Goal: Task Accomplishment & Management: Use online tool/utility

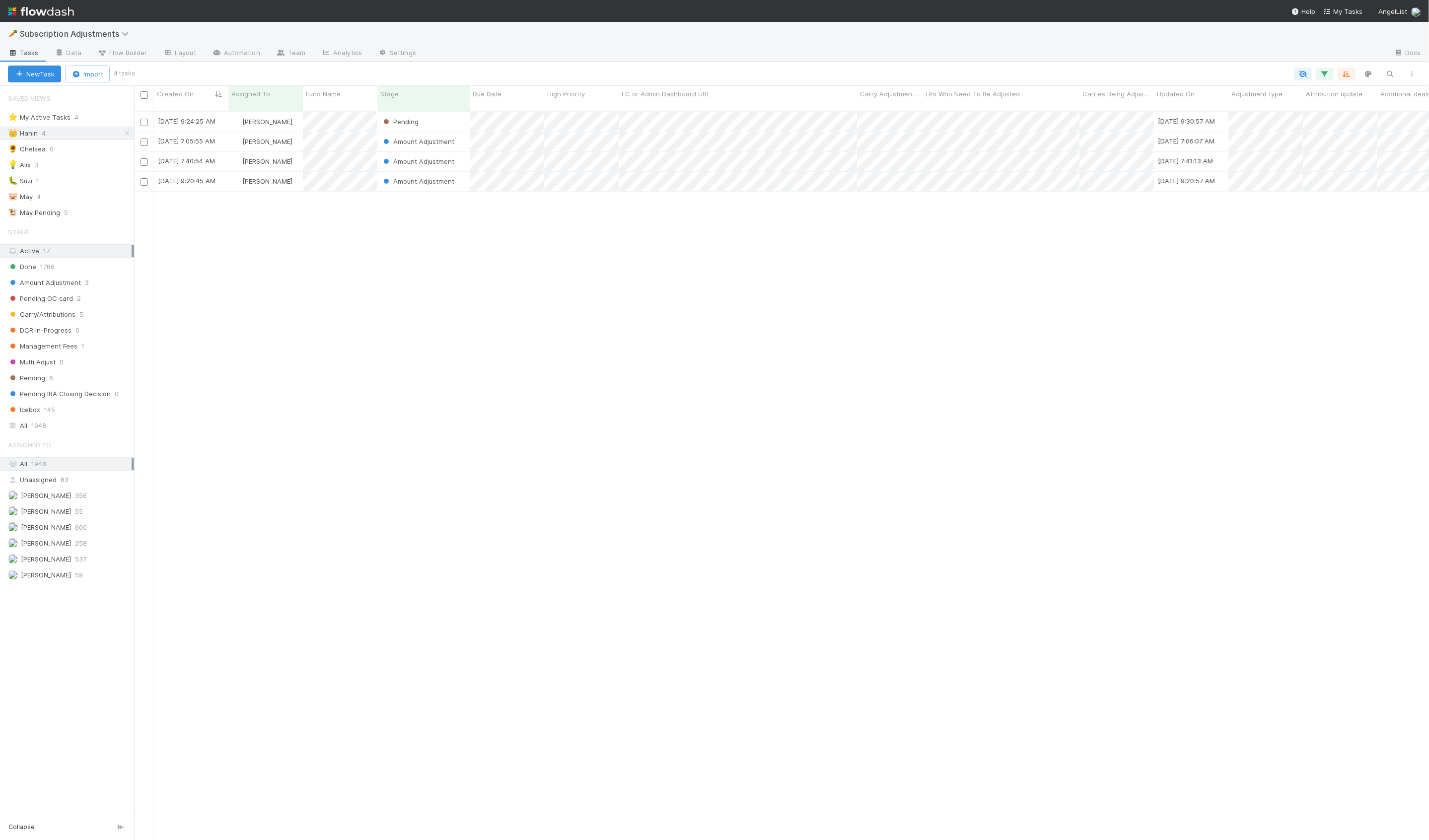
click at [398, 232] on div "[DATE] 9:24:25 AM [PERSON_NAME] Pending [DATE] 9:30:57 AM 1 0 0 [DATE] 7:05:55 …" at bounding box center [782, 481] width 1295 height 736
click at [299, 137] on div "[PERSON_NAME]" at bounding box center [266, 141] width 74 height 19
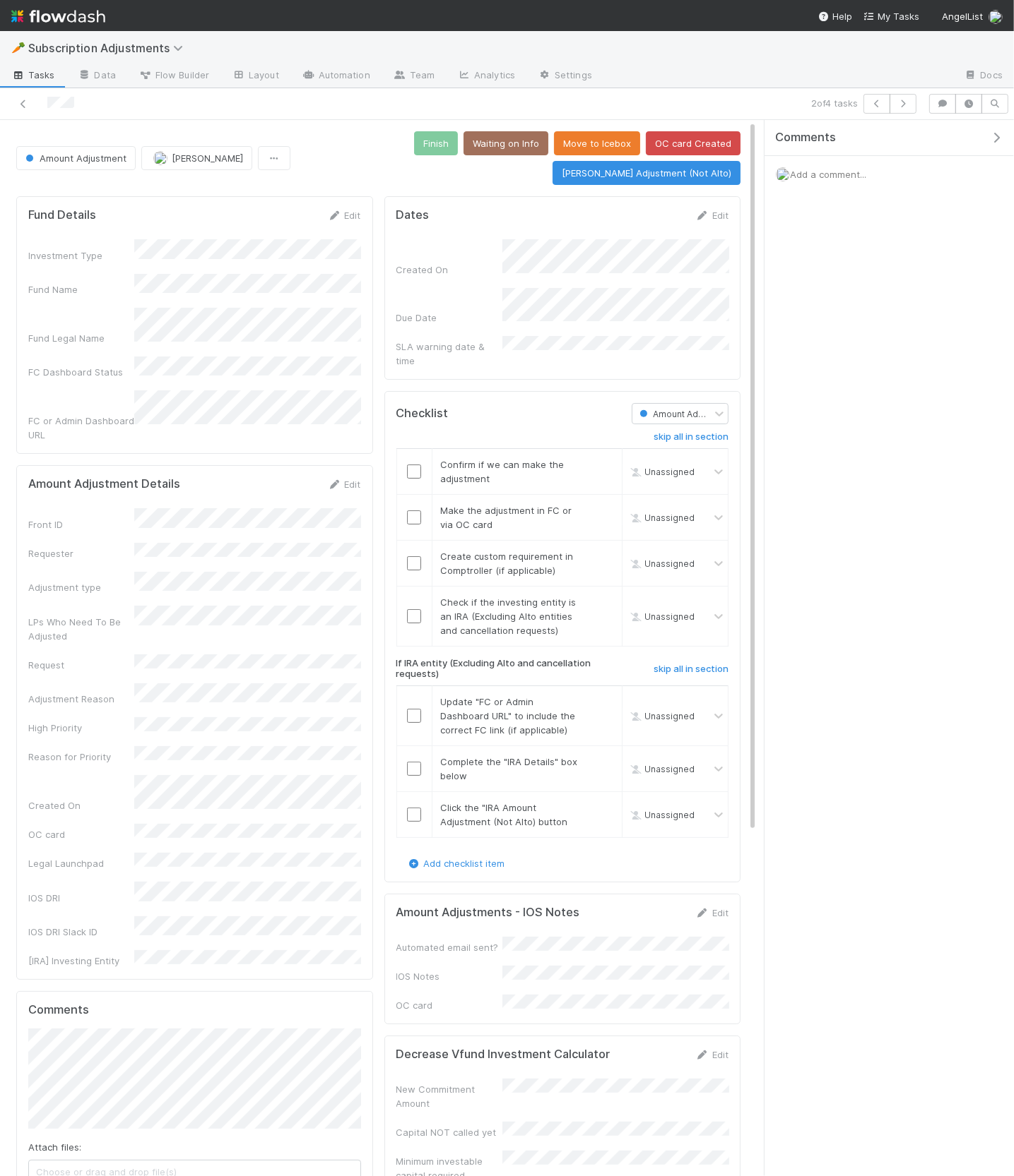
click at [1001, 138] on icon "button" at bounding box center [996, 137] width 14 height 11
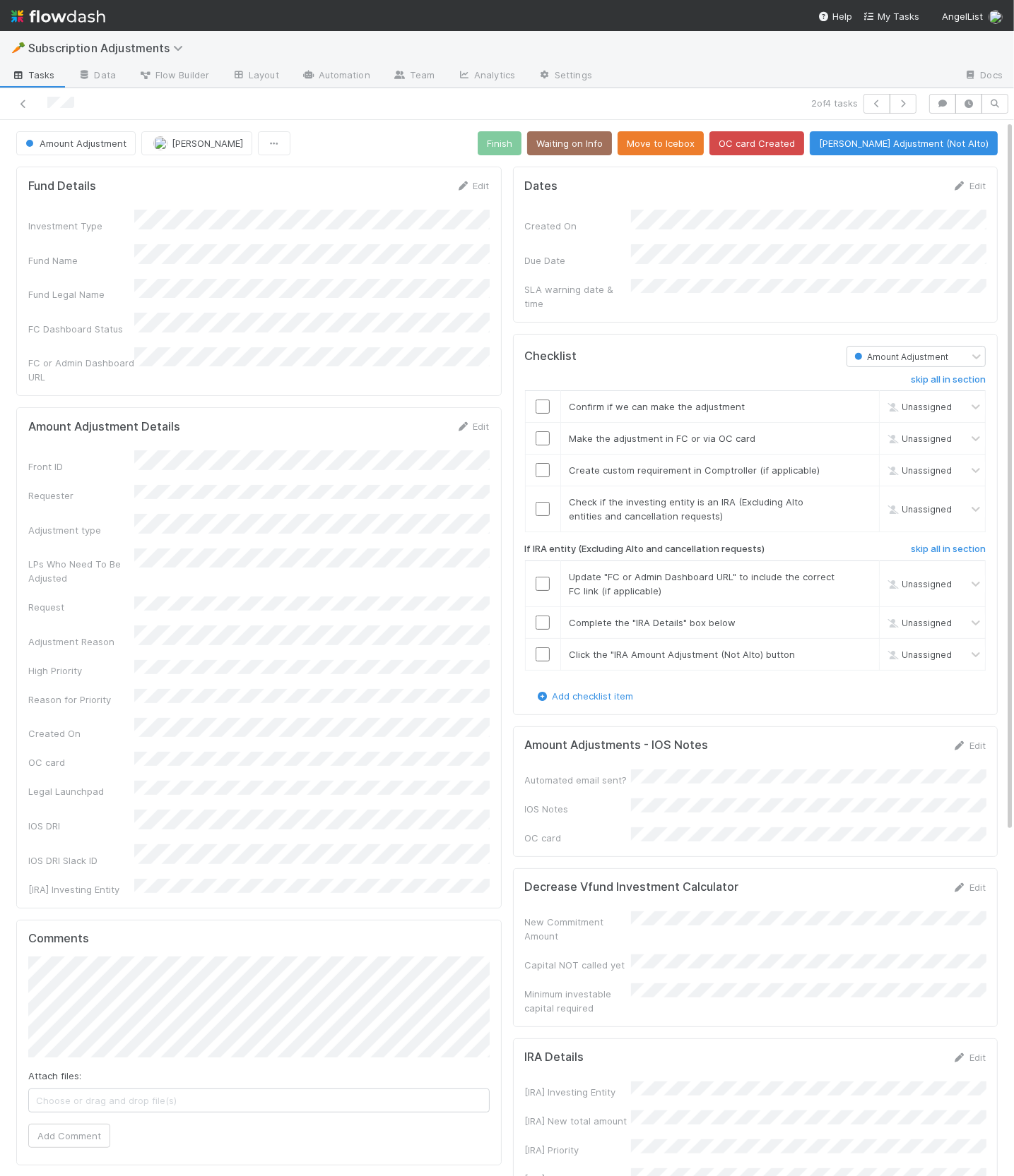
click at [659, 234] on div "Created On Due Date SLA warning date & time" at bounding box center [755, 260] width 461 height 101
click at [370, 161] on div "Fund Details Edit Investment Type Fund Name Fund Legal Name FC Dashboard Status…" at bounding box center [259, 921] width 497 height 1522
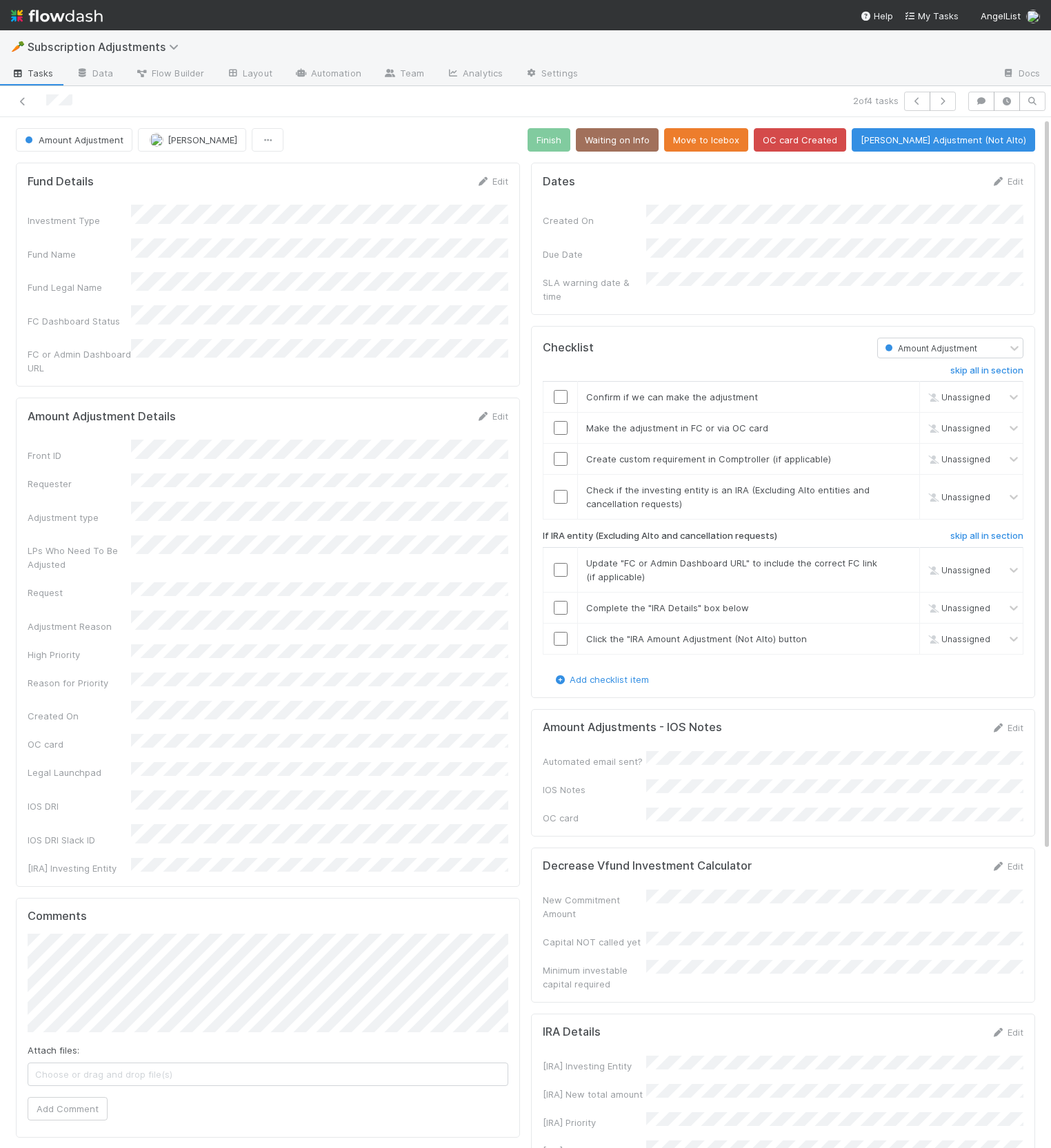
click at [323, 138] on div "Amount Adjustment [PERSON_NAME] Finish Waiting on Info Move to Icebox OC card C…" at bounding box center [525, 140] width 1019 height 24
drag, startPoint x: 148, startPoint y: 500, endPoint x: 202, endPoint y: 542, distance: 68.4
click at [199, 533] on div "Front ID Requester Adjustment type LPs Who Need To Be Adjusted Request Adjustme…" at bounding box center [268, 657] width 481 height 435
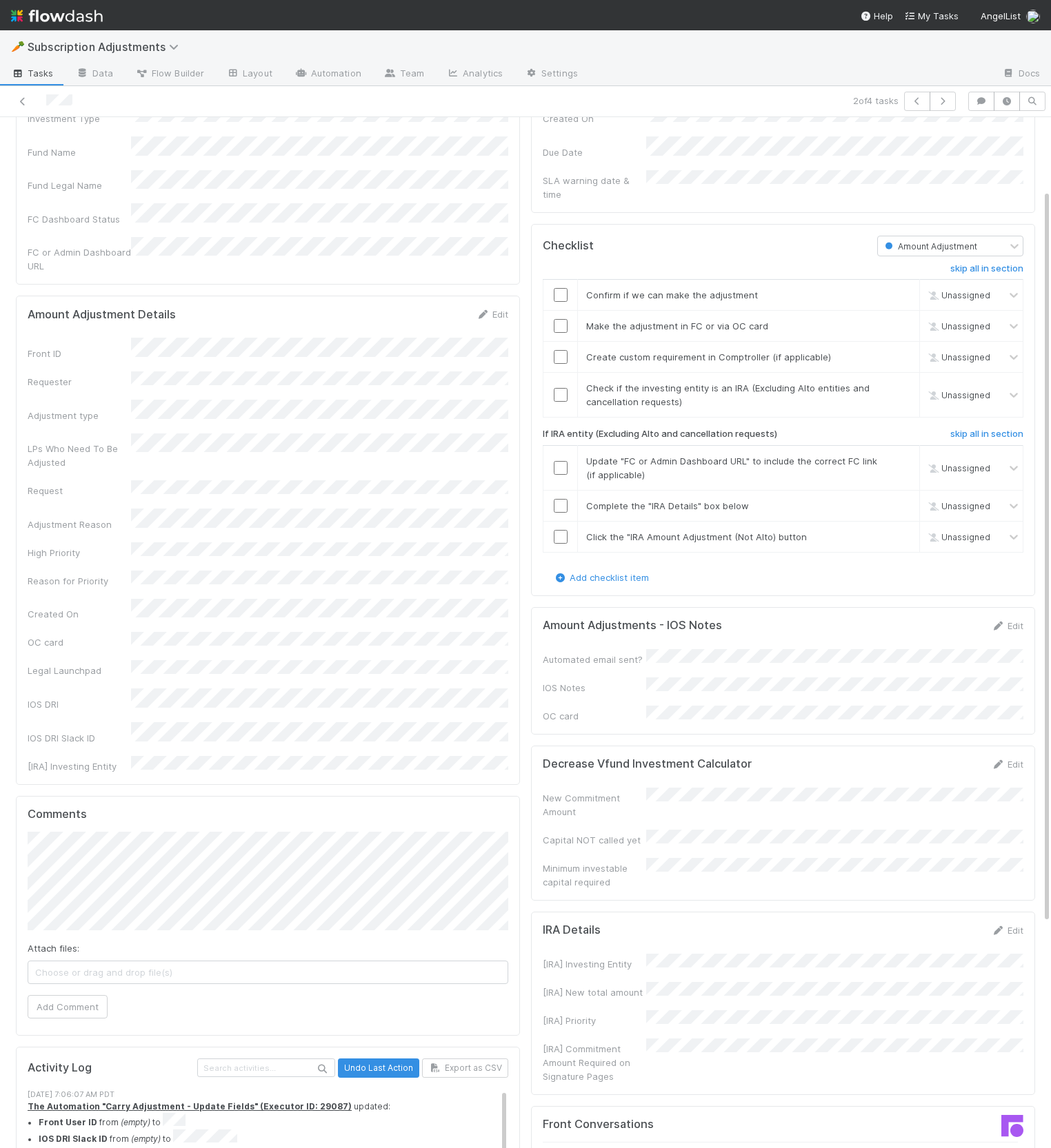
scroll to position [104, 0]
click at [525, 563] on div "Dates Edit Created On Due Date SLA warning date & time Checklist Amount Adjustm…" at bounding box center [783, 796] width 515 height 1486
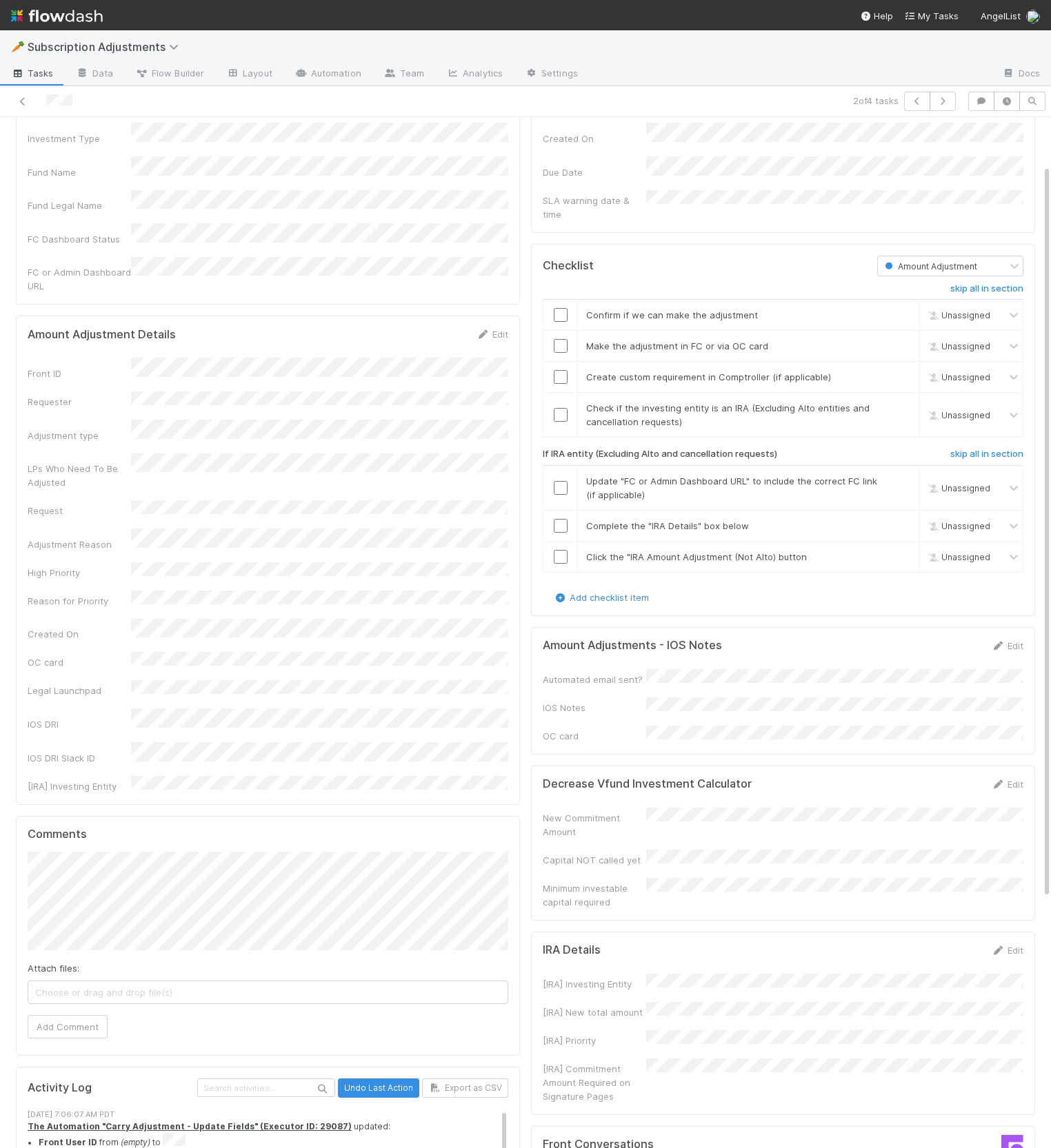
scroll to position [0, 0]
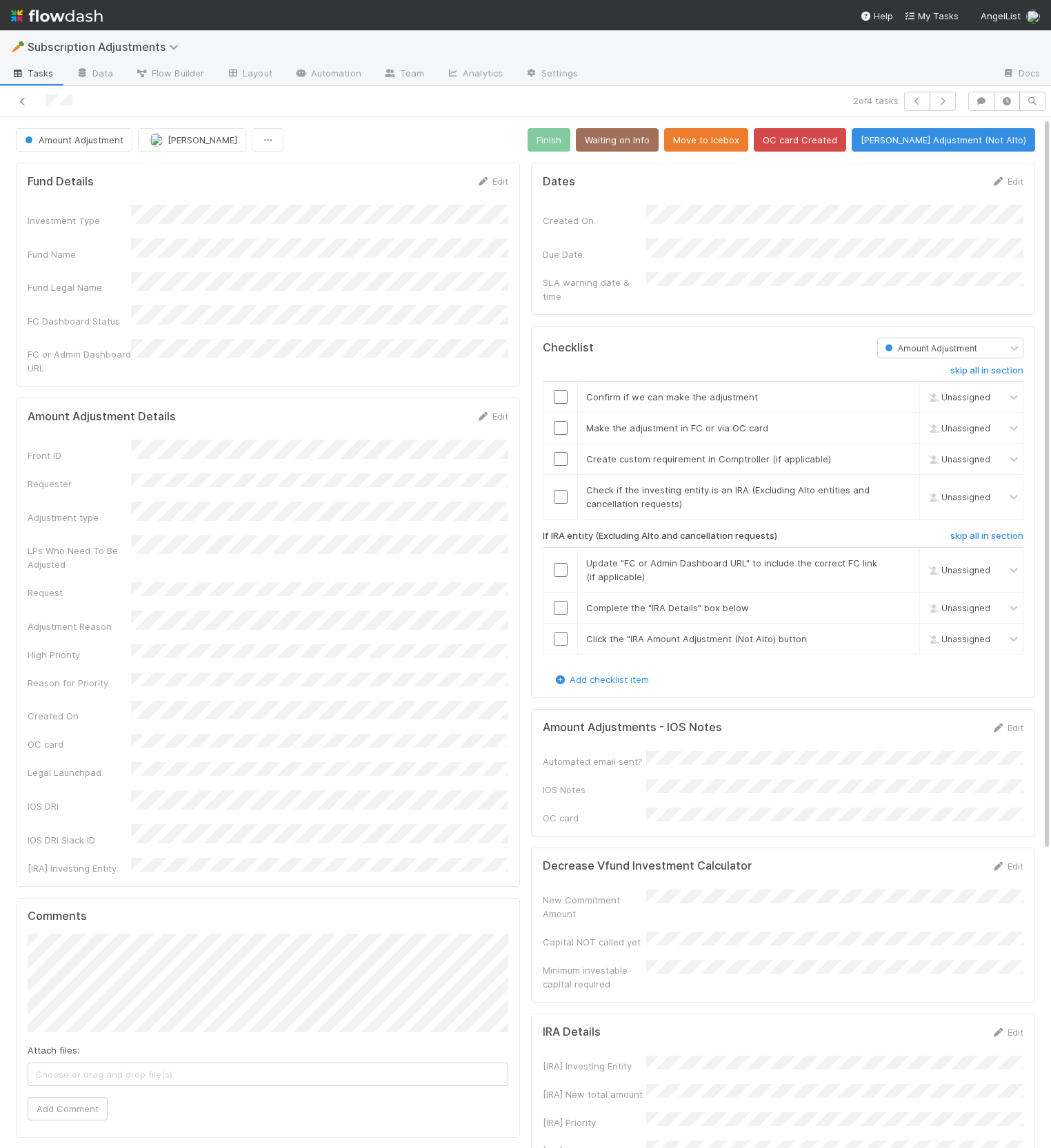
click at [835, 727] on form "Amount Adjustments - IOS Notes Edit Automated email sent? IOS Notes OC card" at bounding box center [783, 773] width 481 height 104
click at [995, 724] on icon at bounding box center [997, 728] width 14 height 9
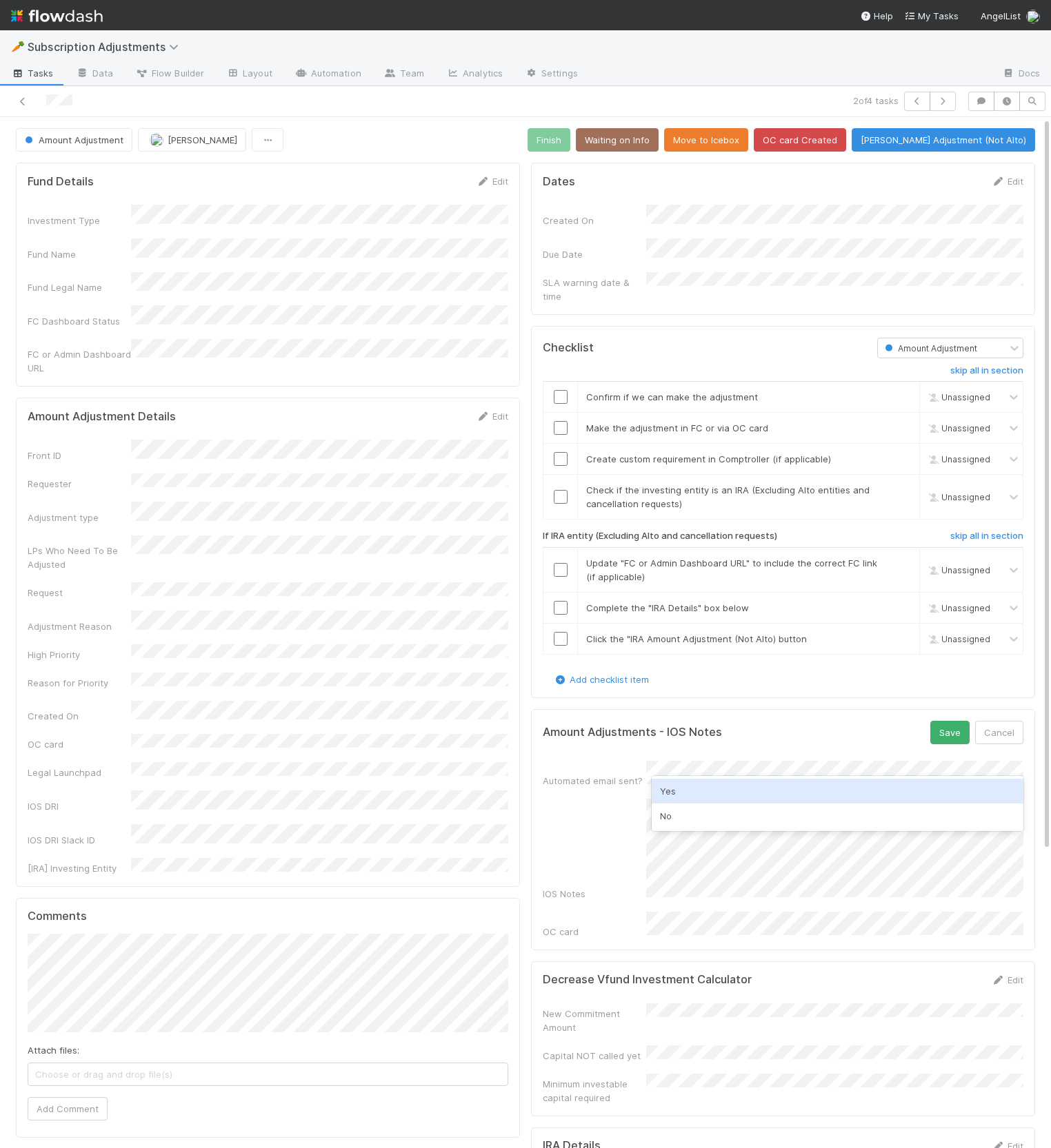
click at [730, 796] on div "Yes" at bounding box center [838, 791] width 371 height 25
click at [950, 722] on button "Save" at bounding box center [950, 733] width 39 height 24
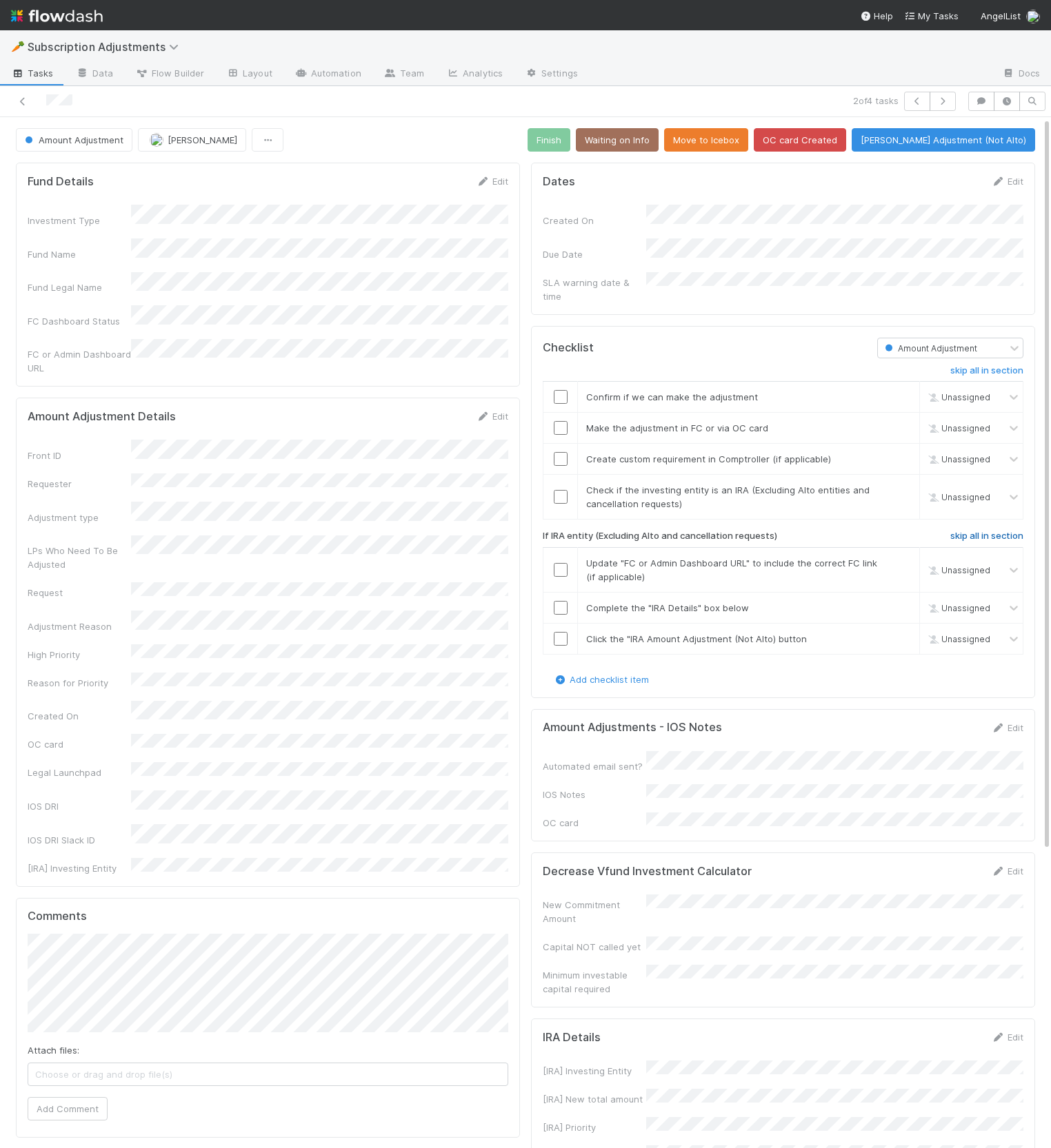
click at [1000, 531] on h6 "skip all in section" at bounding box center [986, 536] width 73 height 11
click at [910, 485] on link "skip" at bounding box center [901, 490] width 17 height 11
click at [900, 454] on link "skip" at bounding box center [901, 459] width 17 height 11
drag, startPoint x: 559, startPoint y: 384, endPoint x: 558, endPoint y: 415, distance: 31.0
click at [559, 390] on input "checkbox" at bounding box center [560, 397] width 14 height 14
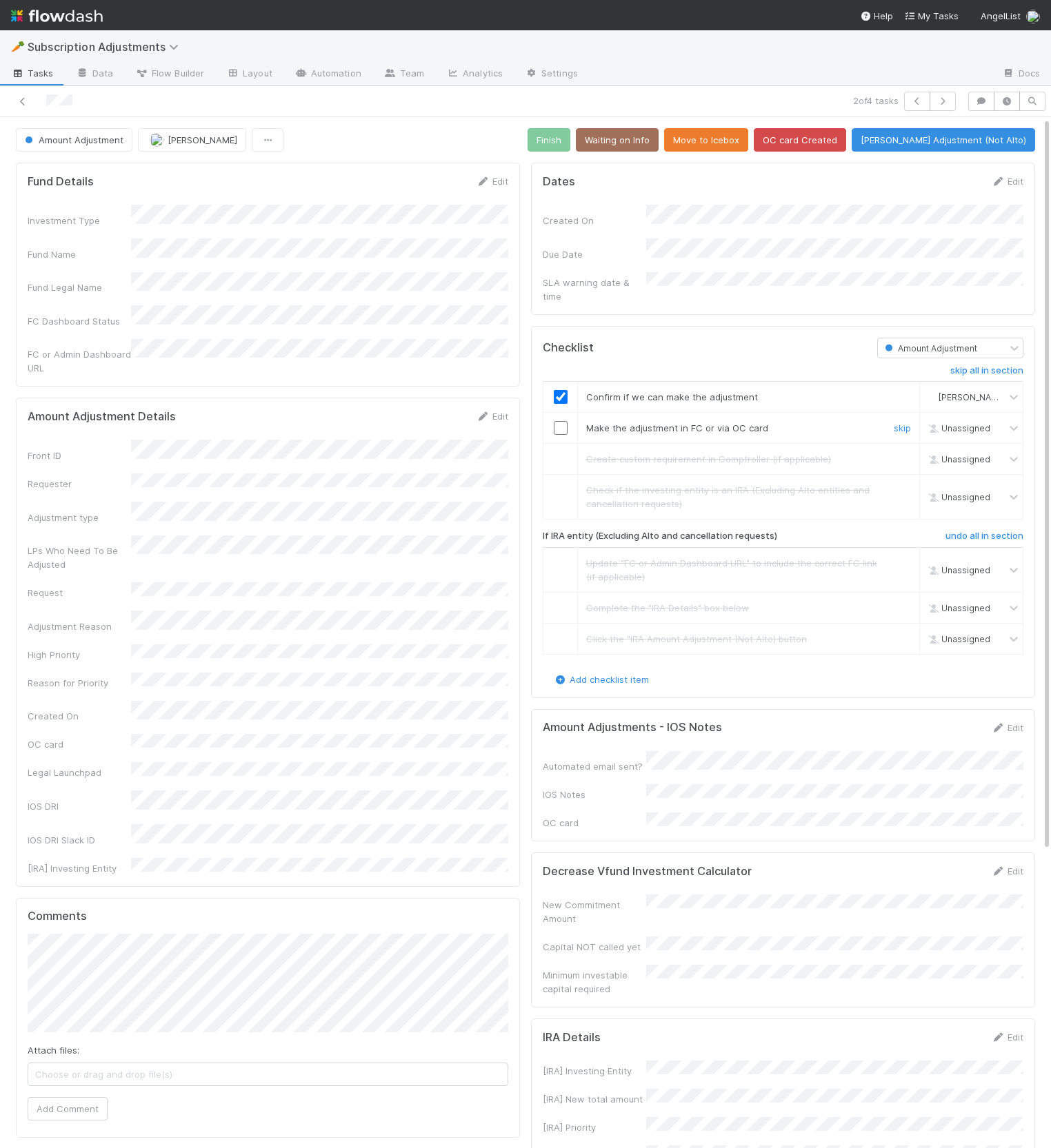
click at [557, 421] on input "checkbox" at bounding box center [560, 428] width 14 height 14
click at [570, 142] on button "Finish" at bounding box center [549, 140] width 43 height 24
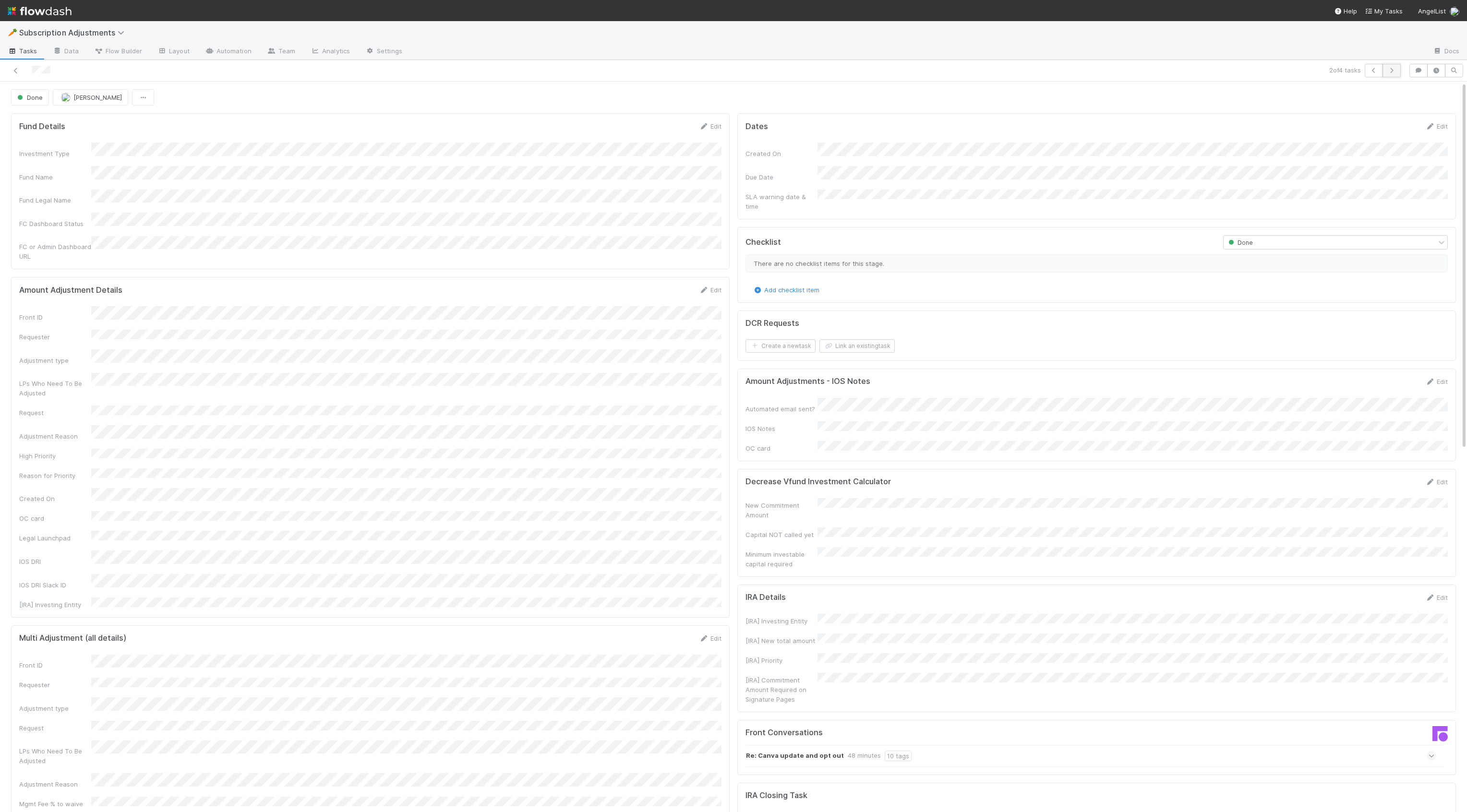
click at [1381, 69] on icon "button" at bounding box center [1391, 71] width 10 height 6
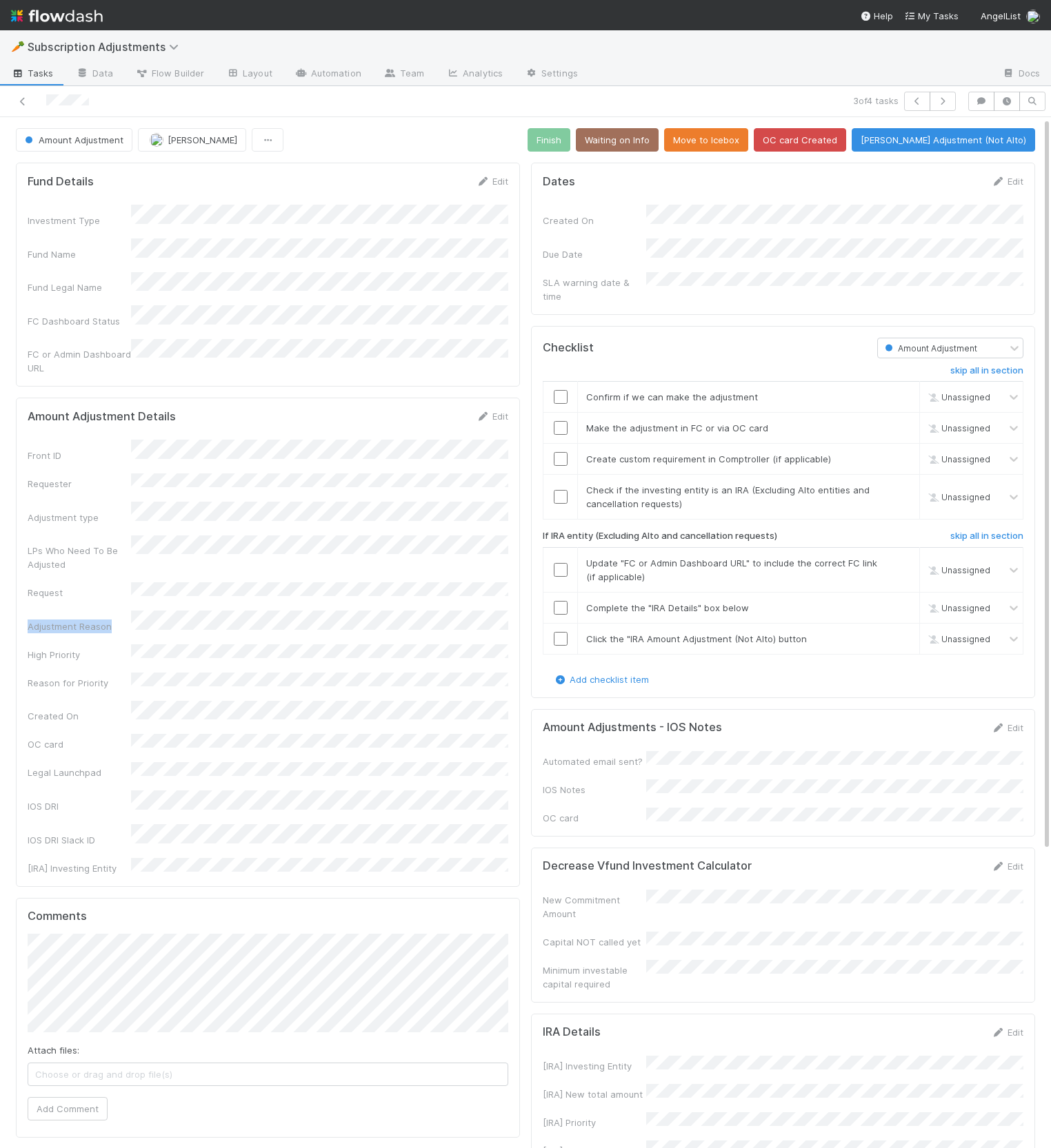
click at [265, 553] on div "Front ID Requester Adjustment type LPs Who Need To Be Adjusted Request Adjustme…" at bounding box center [268, 657] width 481 height 435
click at [901, 709] on div "Amount Adjustments - IOS Notes Edit Automated email sent? IOS Notes OC card" at bounding box center [783, 773] width 504 height 128
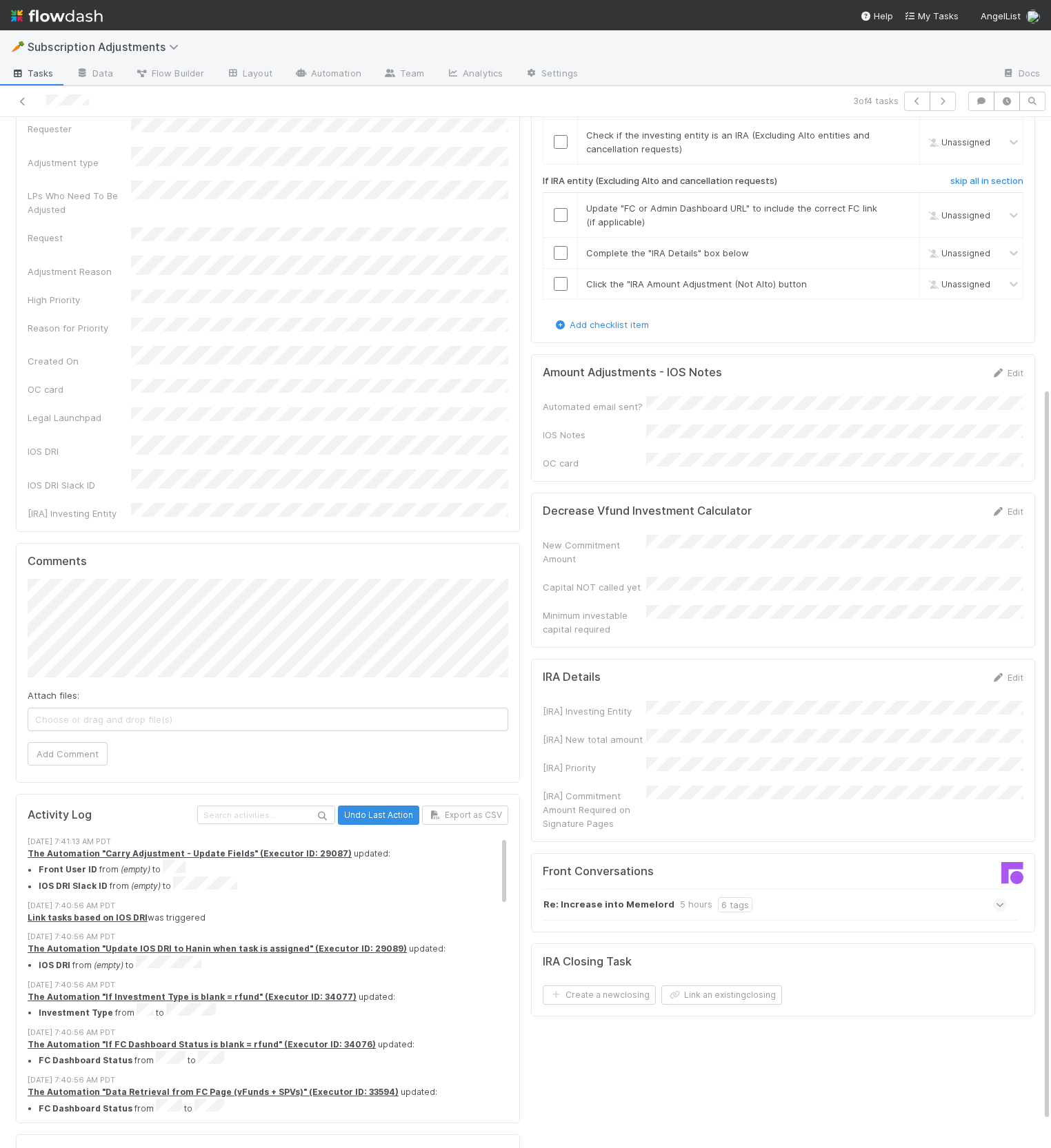
scroll to position [379, 0]
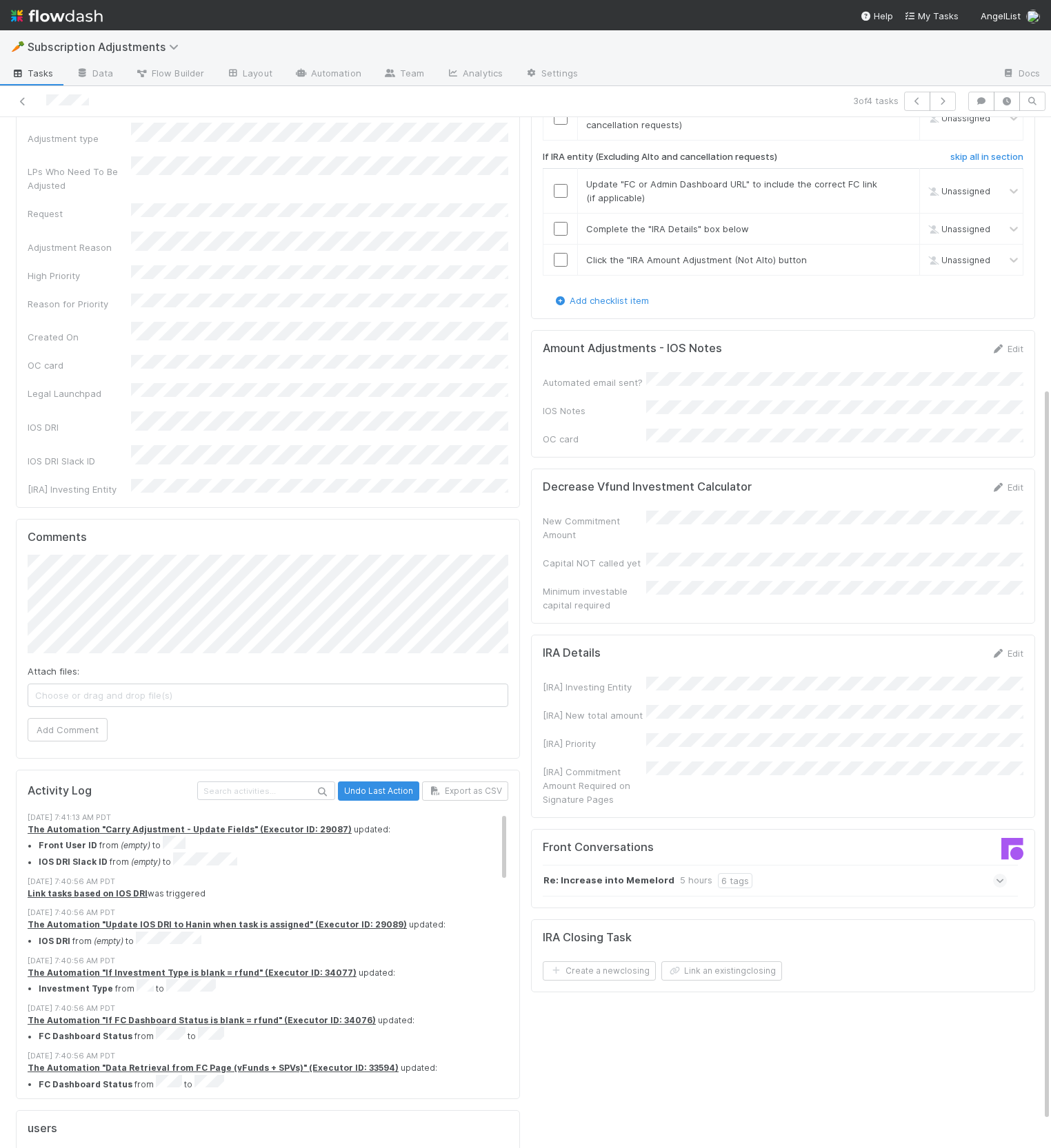
click at [993, 874] on span at bounding box center [999, 881] width 14 height 14
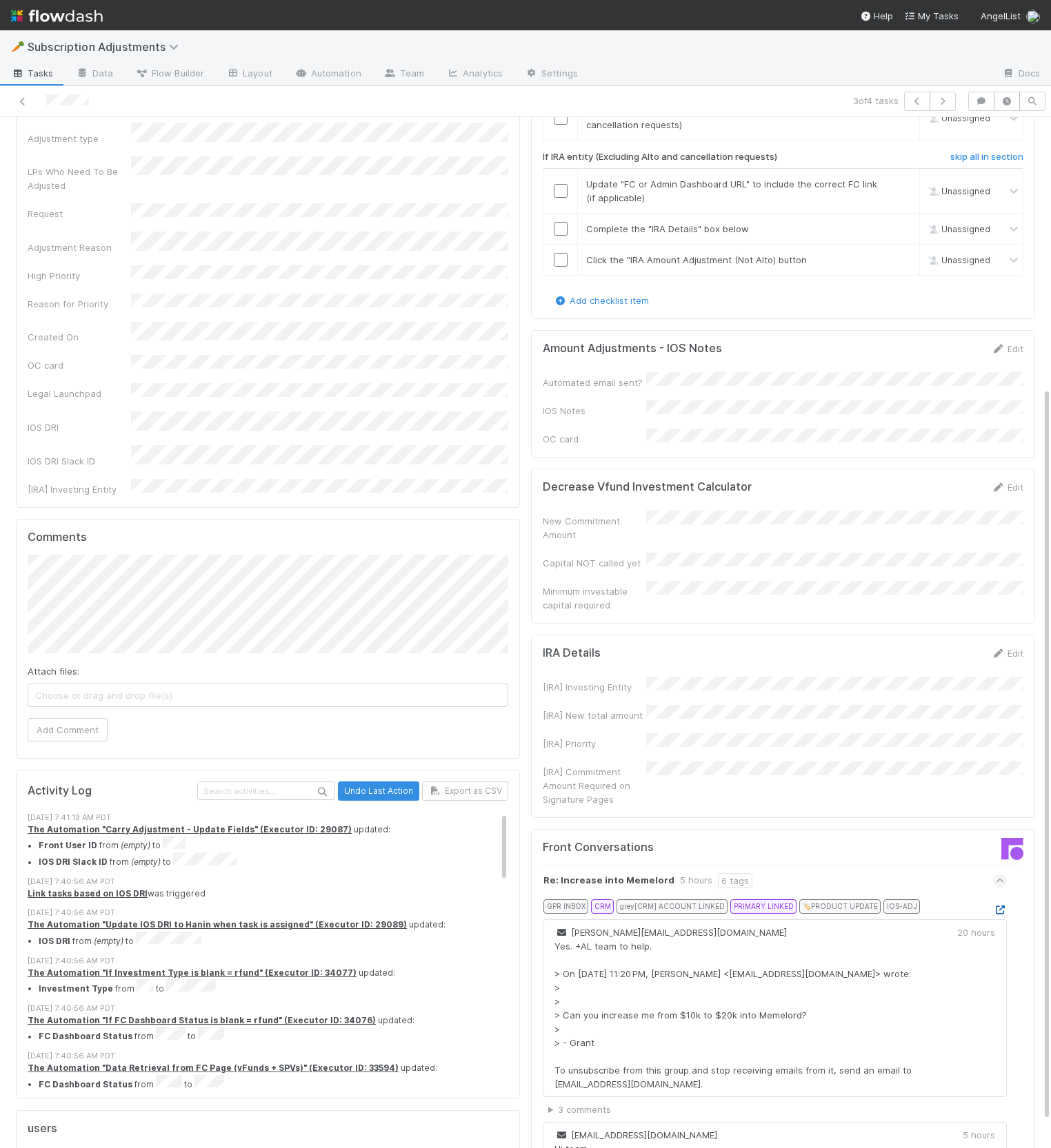
click at [999, 906] on icon at bounding box center [999, 910] width 14 height 9
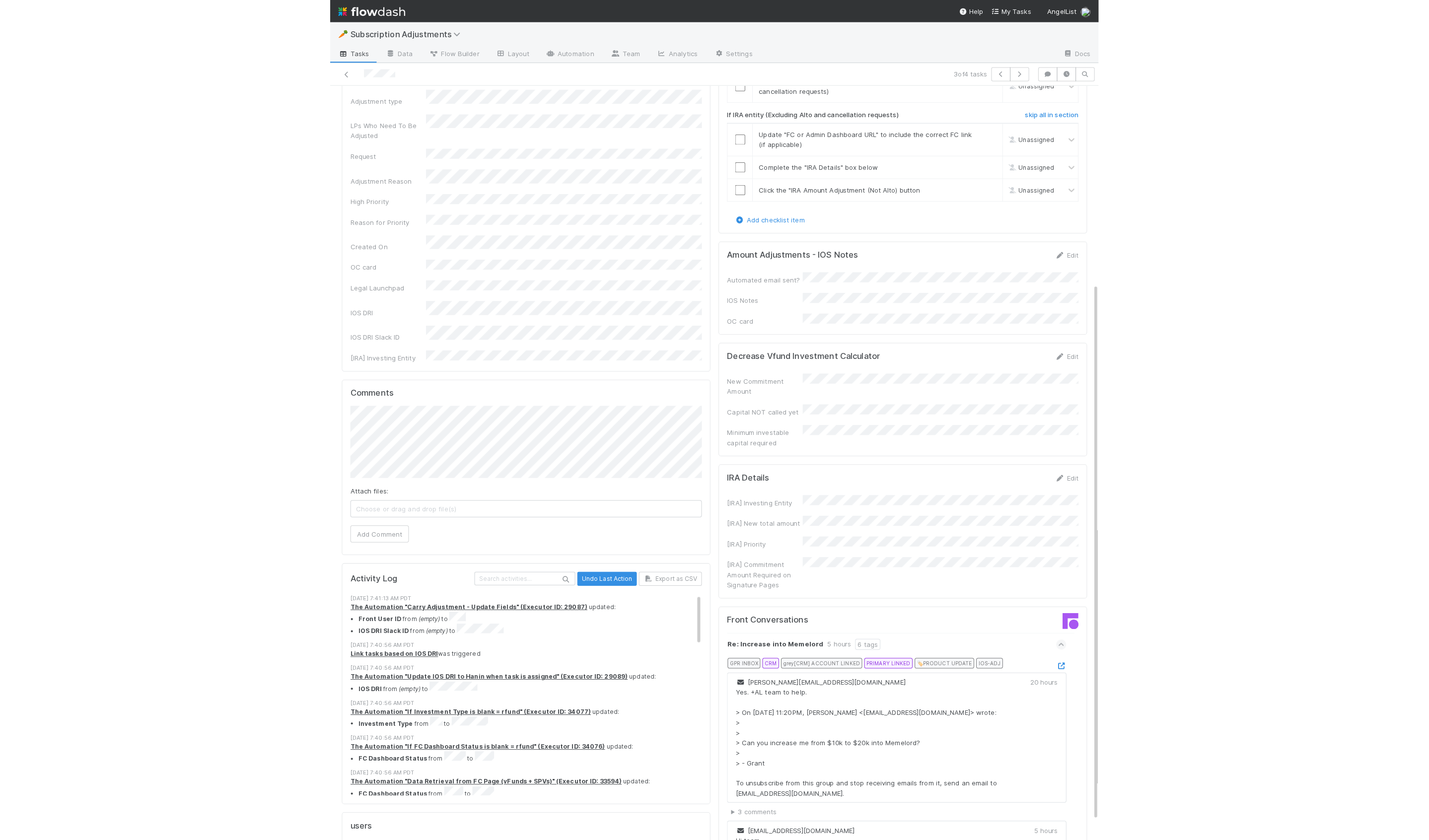
scroll to position [0, 0]
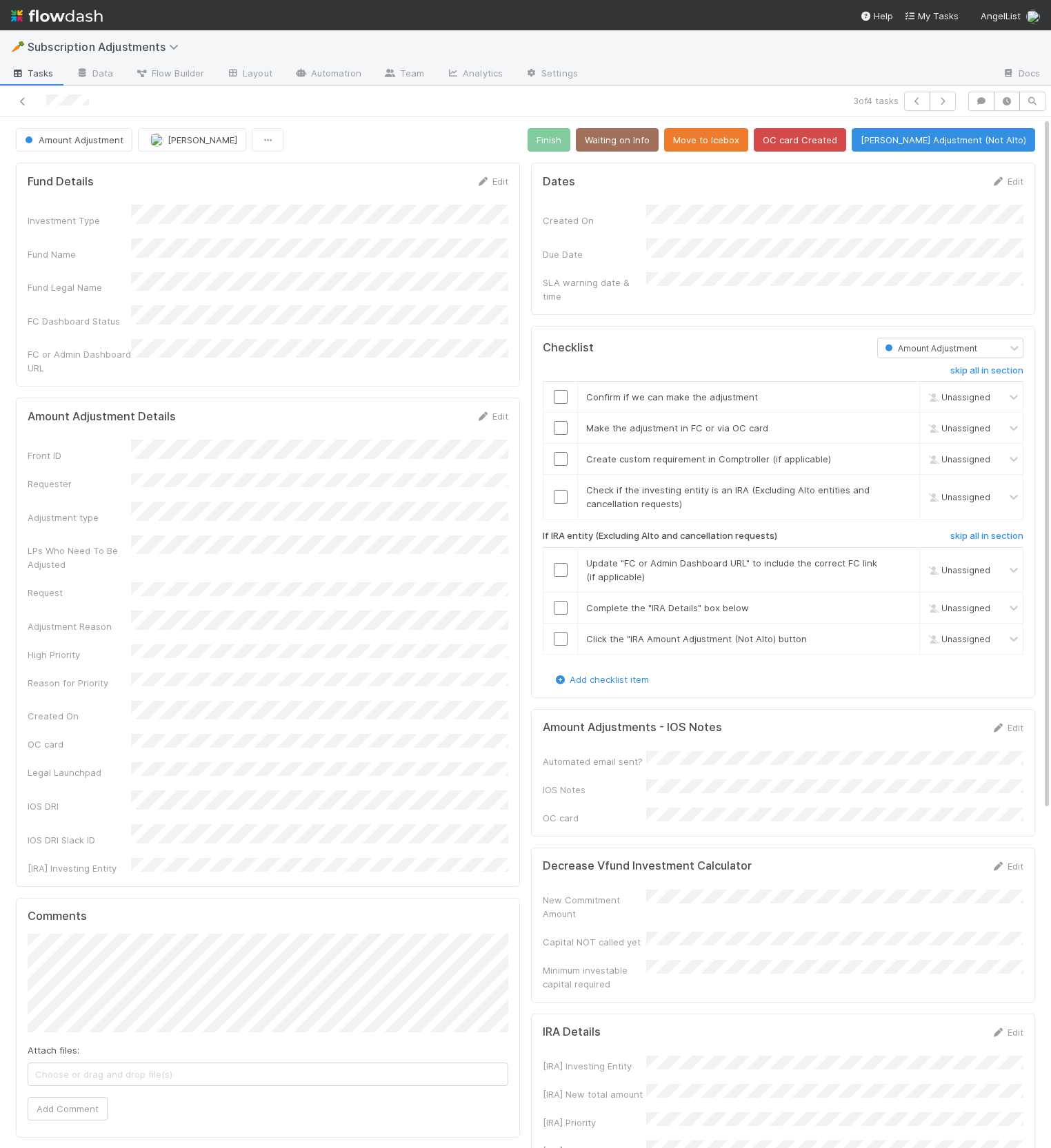
click at [921, 685] on div "Dates Edit Created On Due Date SLA warning date & time Checklist Amount Adjustm…" at bounding box center [783, 928] width 515 height 1543
click at [1004, 722] on link "Edit" at bounding box center [1007, 727] width 33 height 11
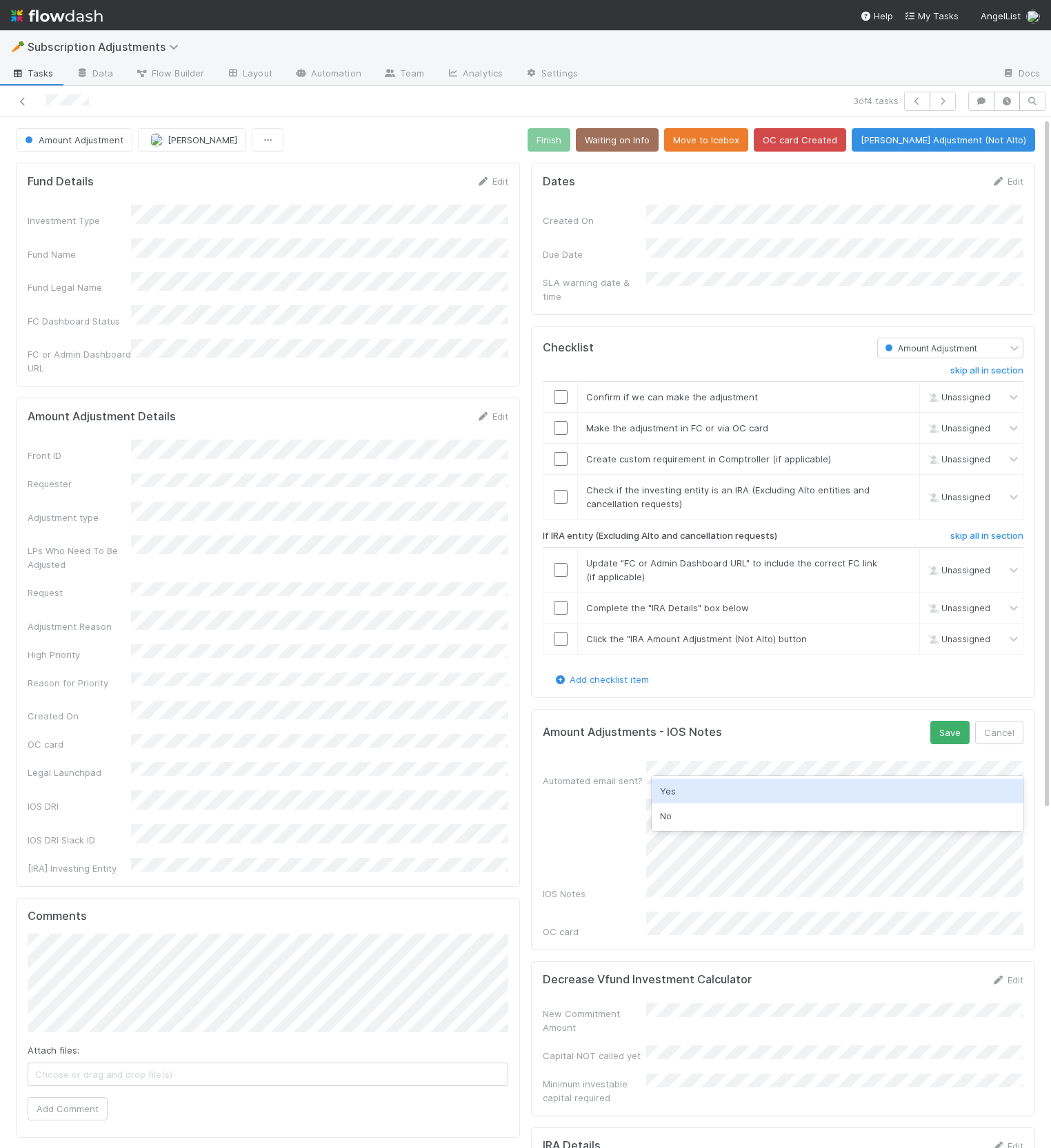
click at [694, 790] on div "Yes" at bounding box center [838, 791] width 371 height 25
click at [938, 721] on button "Save" at bounding box center [950, 733] width 39 height 24
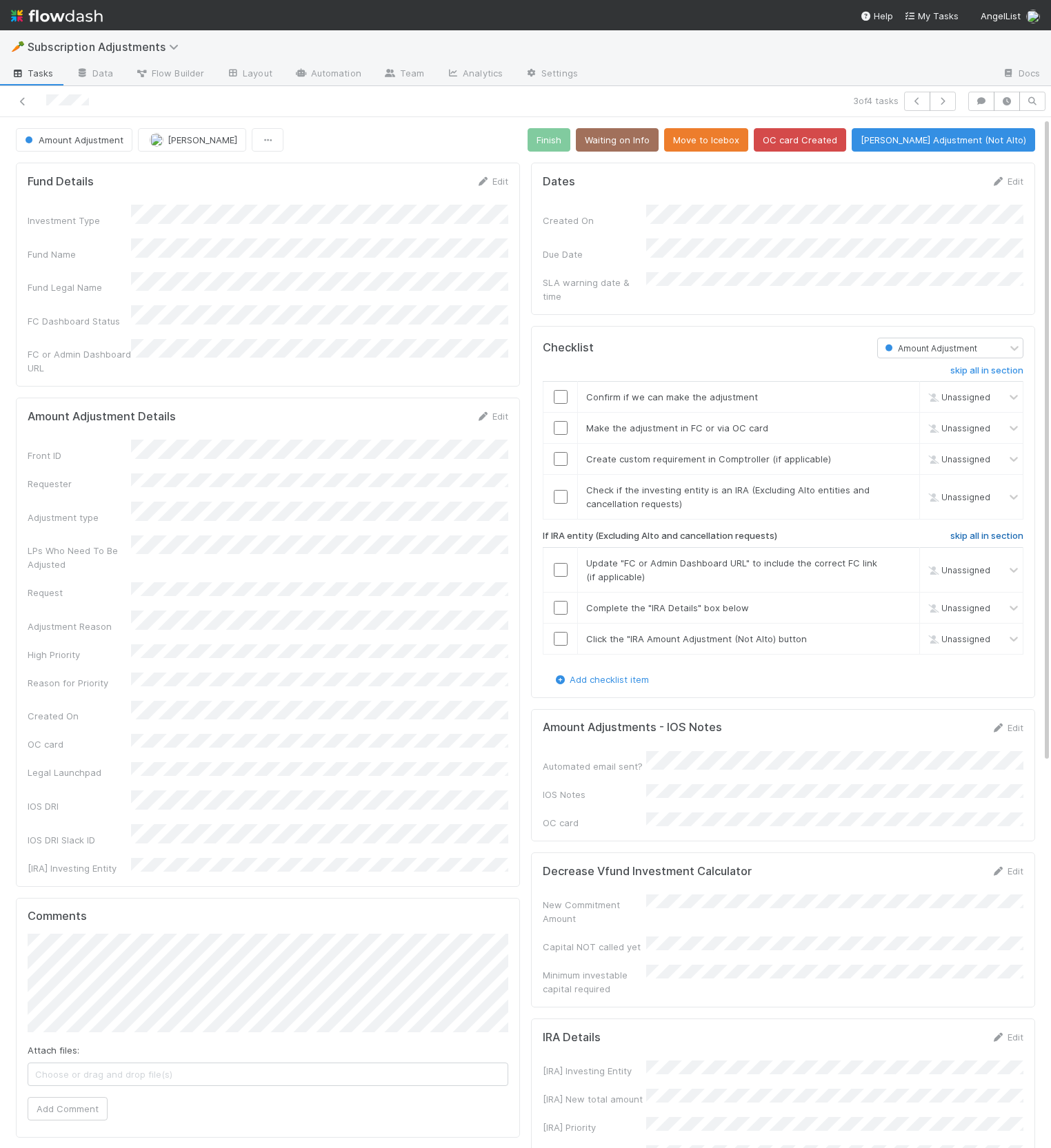
click at [984, 531] on h6 "skip all in section" at bounding box center [986, 536] width 73 height 11
drag, startPoint x: 544, startPoint y: 477, endPoint x: 555, endPoint y: 482, distance: 12.1
click at [544, 490] on div at bounding box center [559, 496] width 34 height 14
click at [556, 490] on input "checkbox" at bounding box center [560, 496] width 14 height 14
click at [902, 454] on link "skip" at bounding box center [901, 459] width 17 height 11
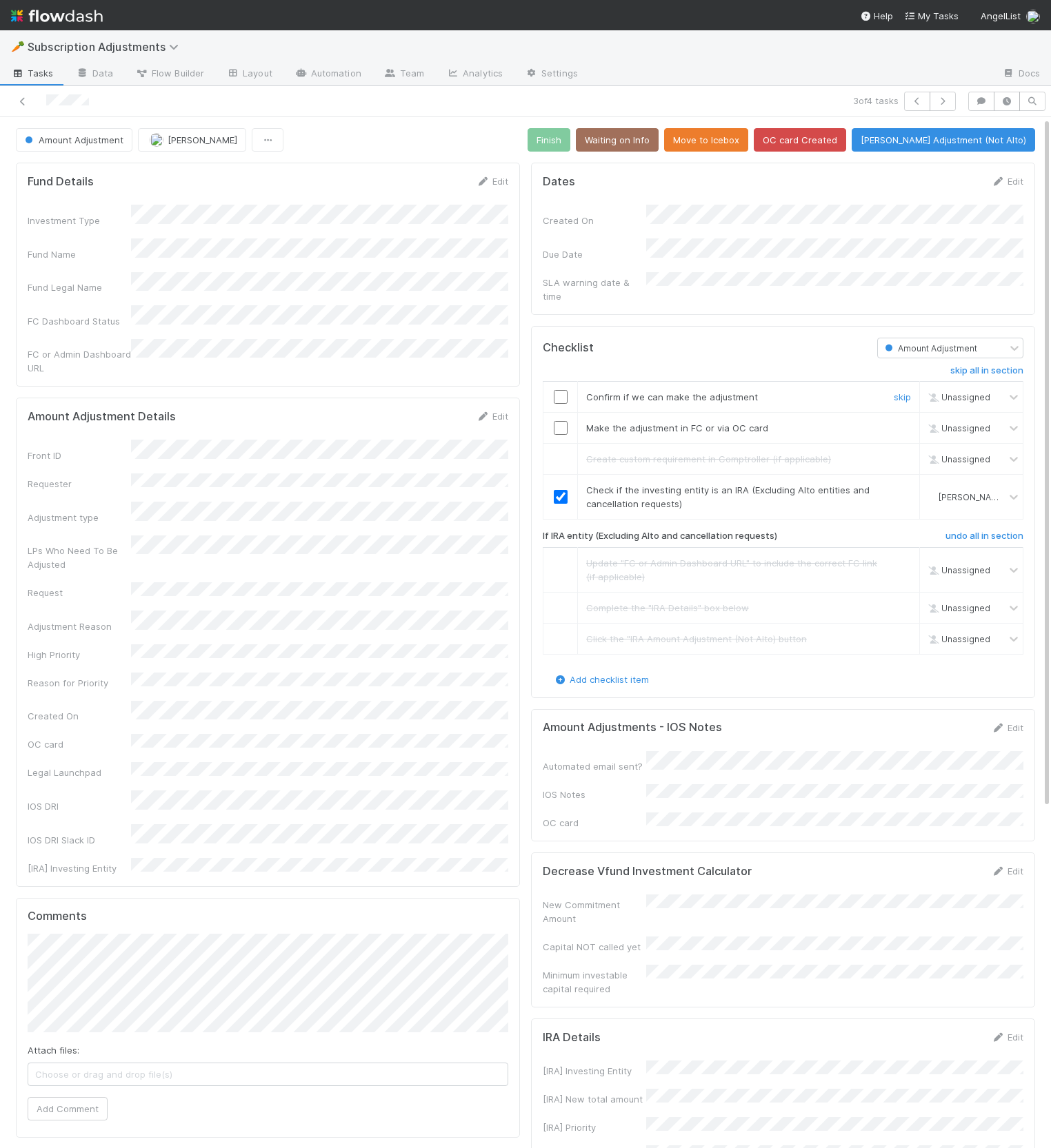
click at [564, 390] on input "checkbox" at bounding box center [560, 397] width 14 height 14
click at [527, 497] on div "Dates Edit Created On Due Date SLA warning date & time Checklist Amount Adjustm…" at bounding box center [783, 931] width 515 height 1549
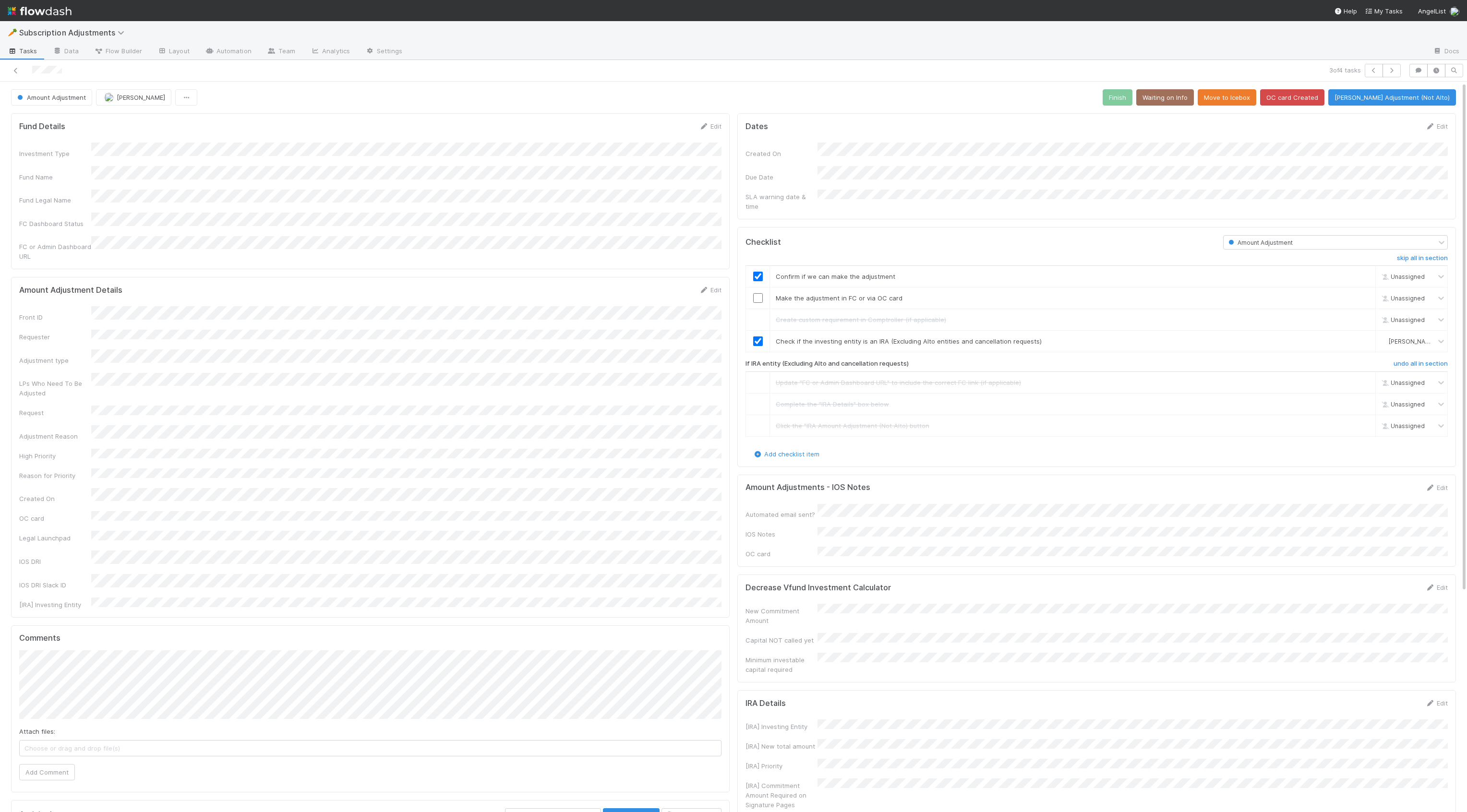
checkbox input "true"
click at [1371, 69] on icon "button" at bounding box center [1374, 71] width 10 height 6
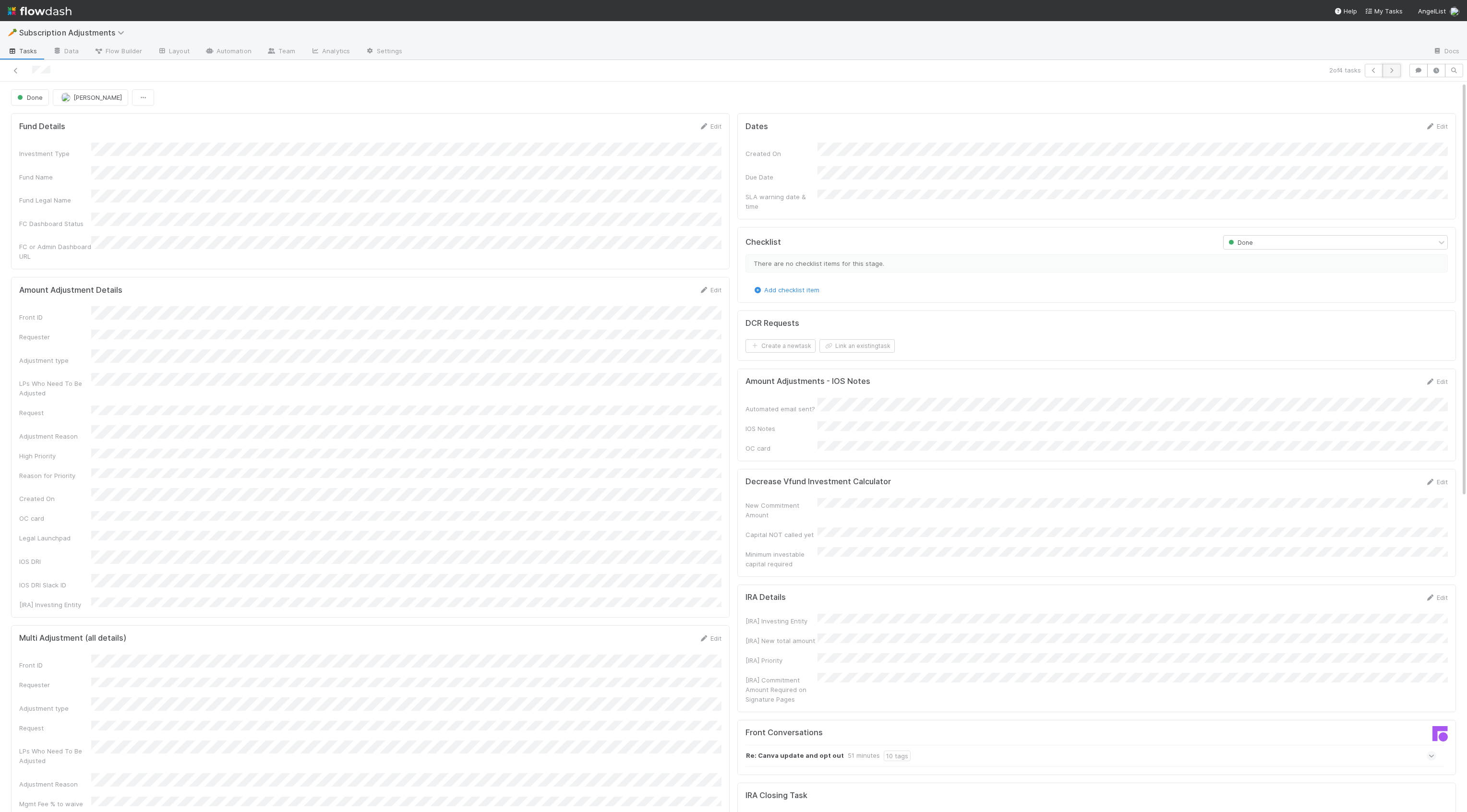
click at [1381, 72] on icon "button" at bounding box center [1391, 71] width 10 height 6
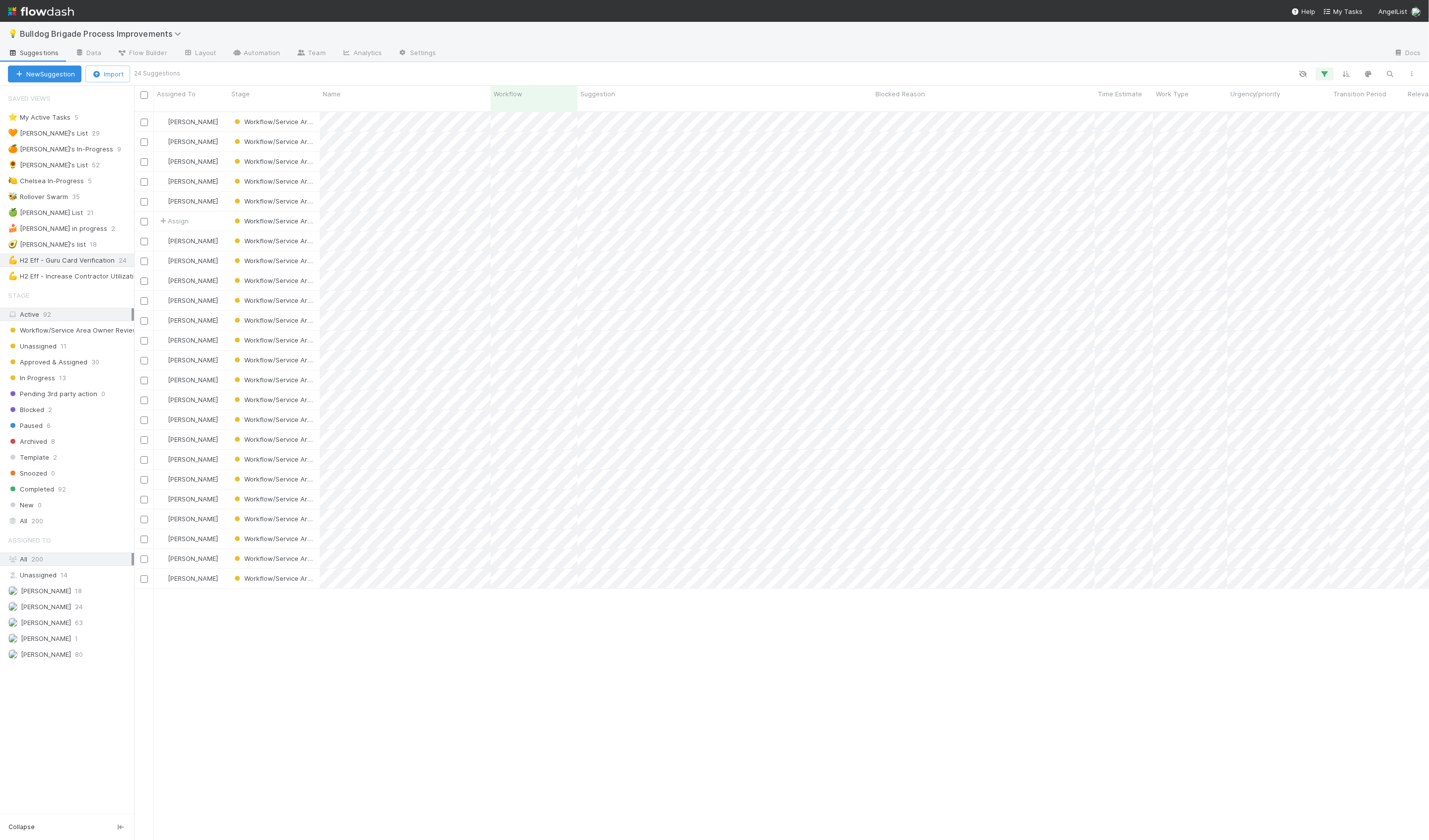
scroll to position [737, 1295]
